Goal: Check status: Check status

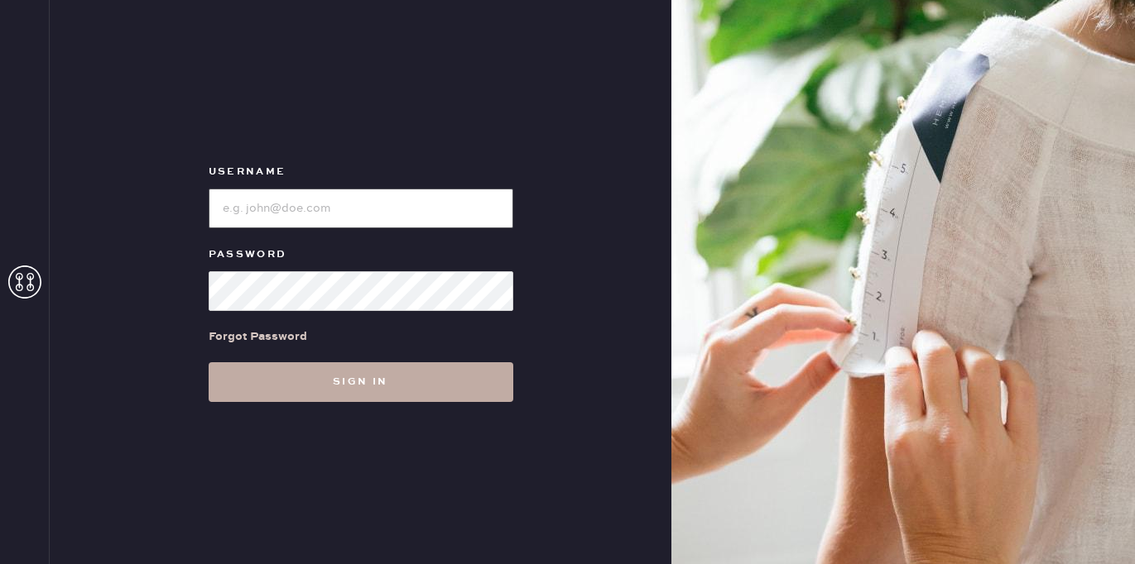
type input "[EMAIL_ADDRESS][DOMAIN_NAME]"
click at [387, 372] on button "Sign in" at bounding box center [361, 382] width 305 height 40
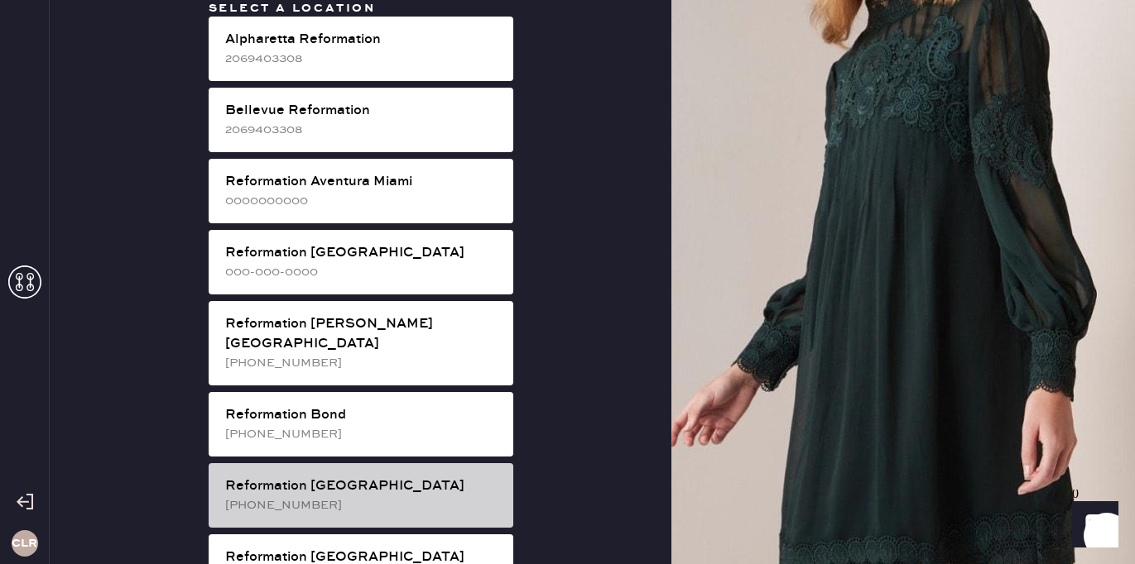
click at [377, 477] on div "Reformation [GEOGRAPHIC_DATA]" at bounding box center [362, 487] width 275 height 20
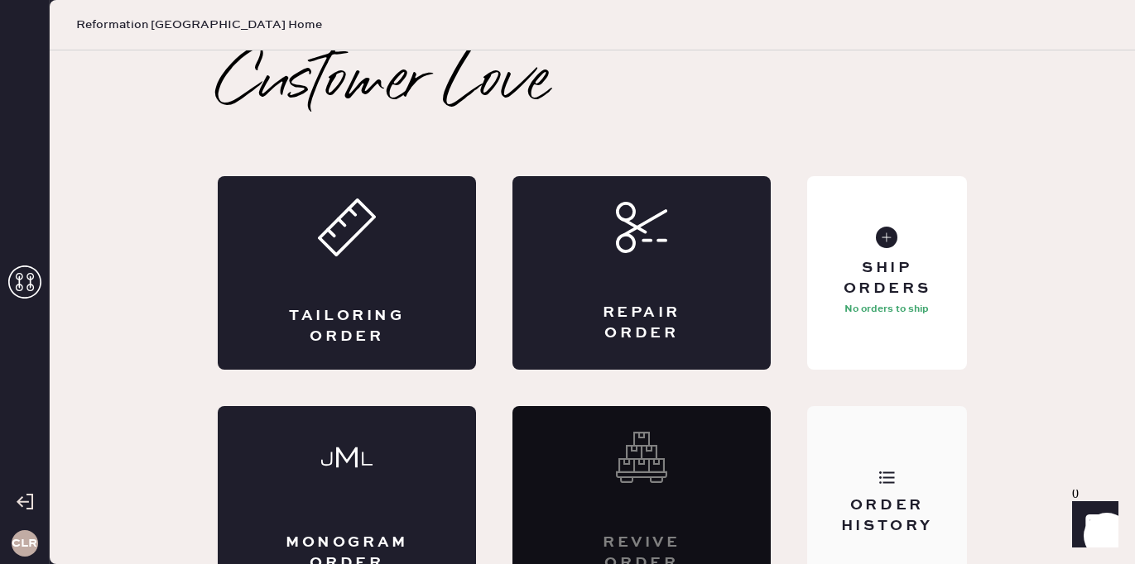
click at [881, 454] on div "Order History" at bounding box center [887, 503] width 160 height 194
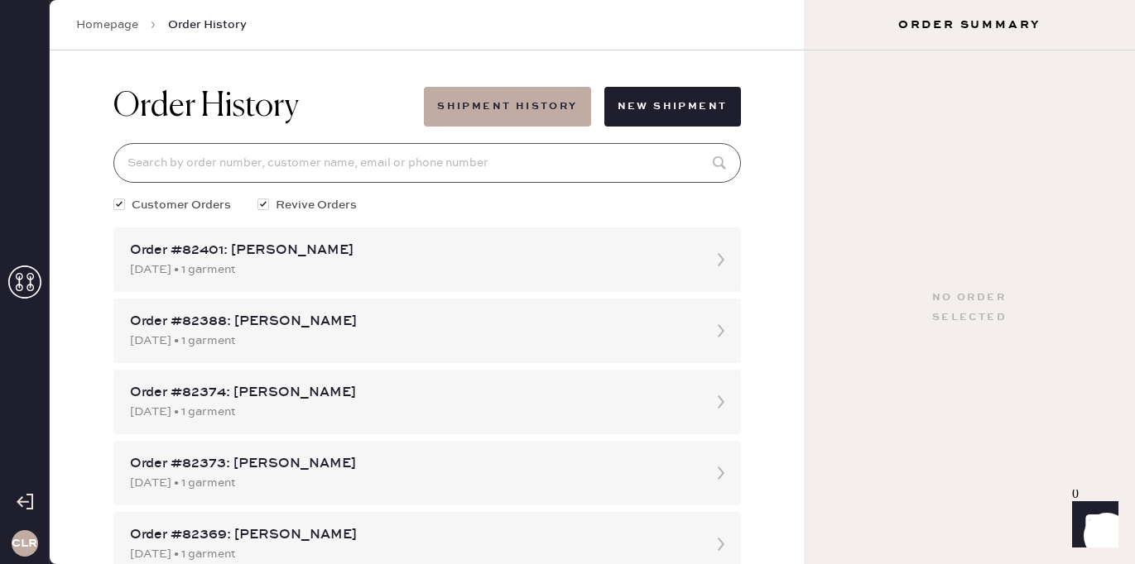
click at [237, 162] on input at bounding box center [426, 163] width 627 height 40
paste input "[EMAIL_ADDRESS][DOMAIN_NAME]"
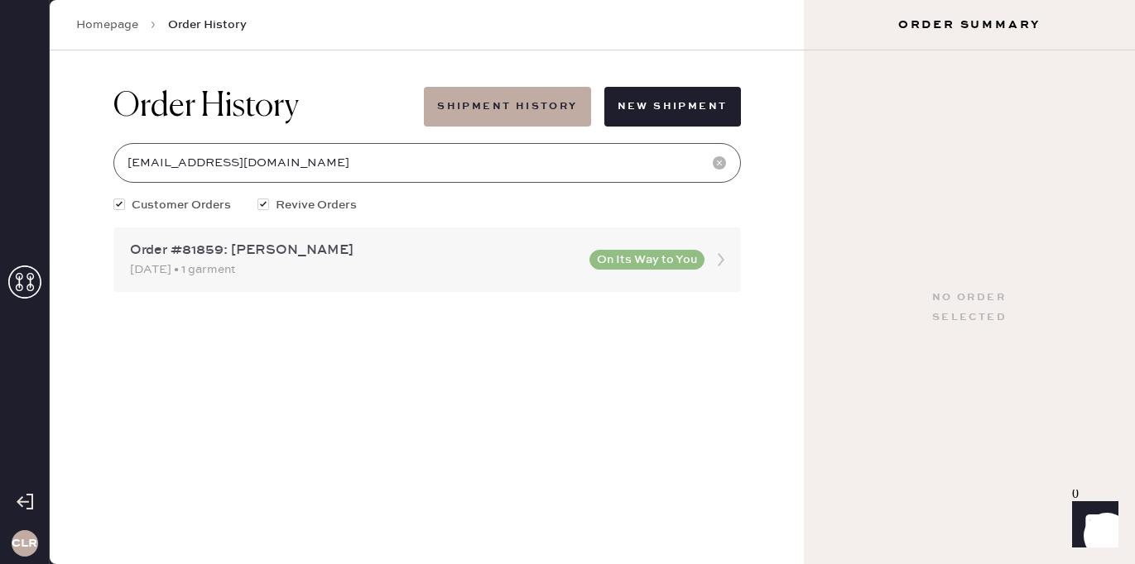
type input "[EMAIL_ADDRESS][DOMAIN_NAME]"
click at [397, 254] on div "Order #81859: [PERSON_NAME]" at bounding box center [354, 251] width 449 height 20
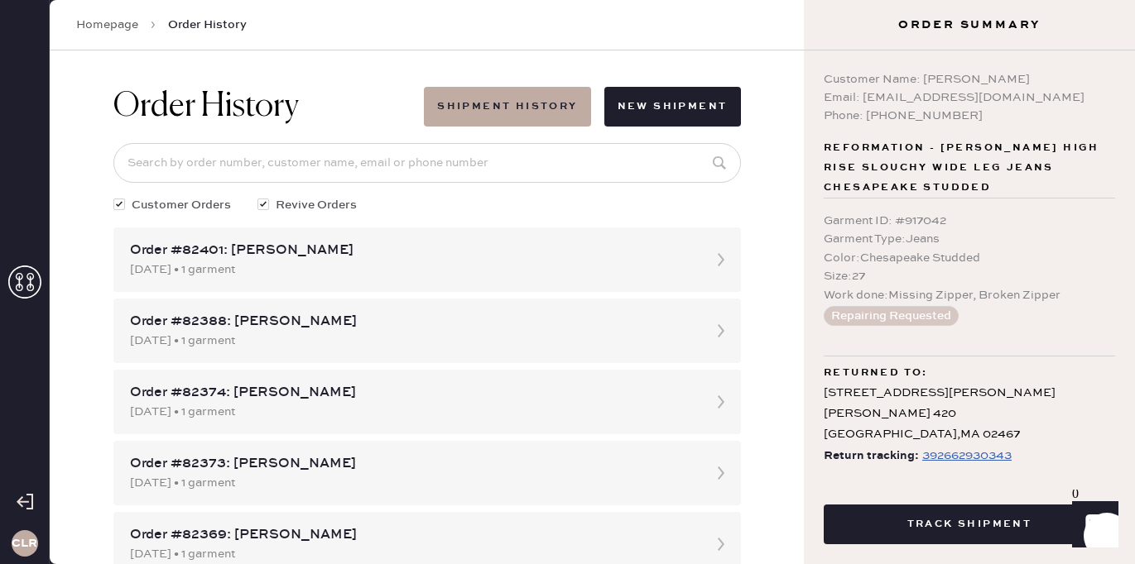
scroll to position [22, 0]
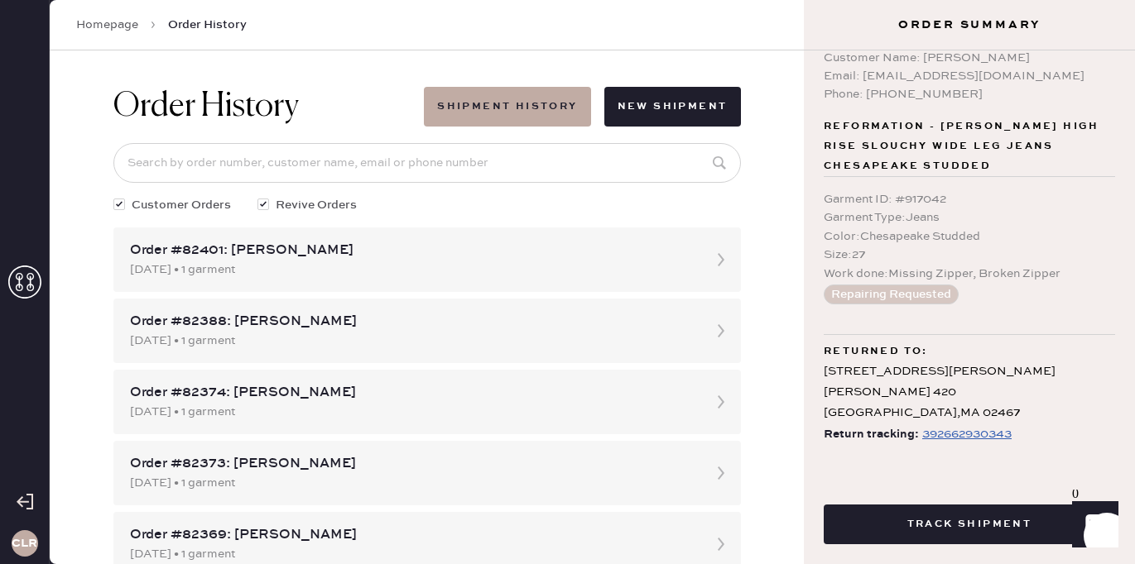
click at [959, 432] on div "392662930343" at bounding box center [966, 435] width 89 height 20
click at [596, 166] on input at bounding box center [426, 163] width 627 height 40
paste input "[EMAIL_ADDRESS][DOMAIN_NAME]"
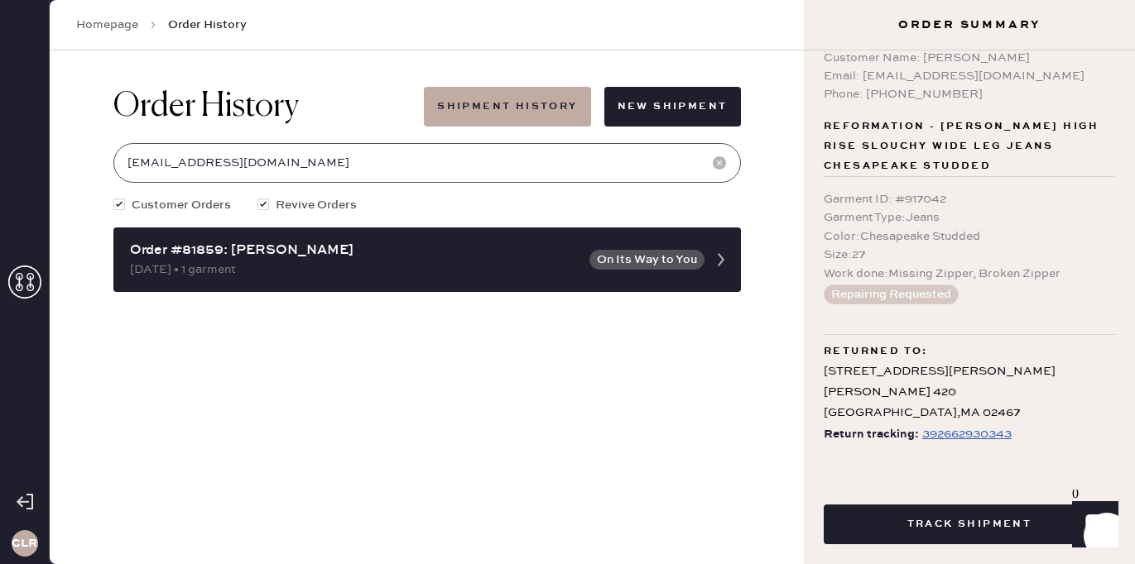
type input "[EMAIL_ADDRESS][DOMAIN_NAME]"
